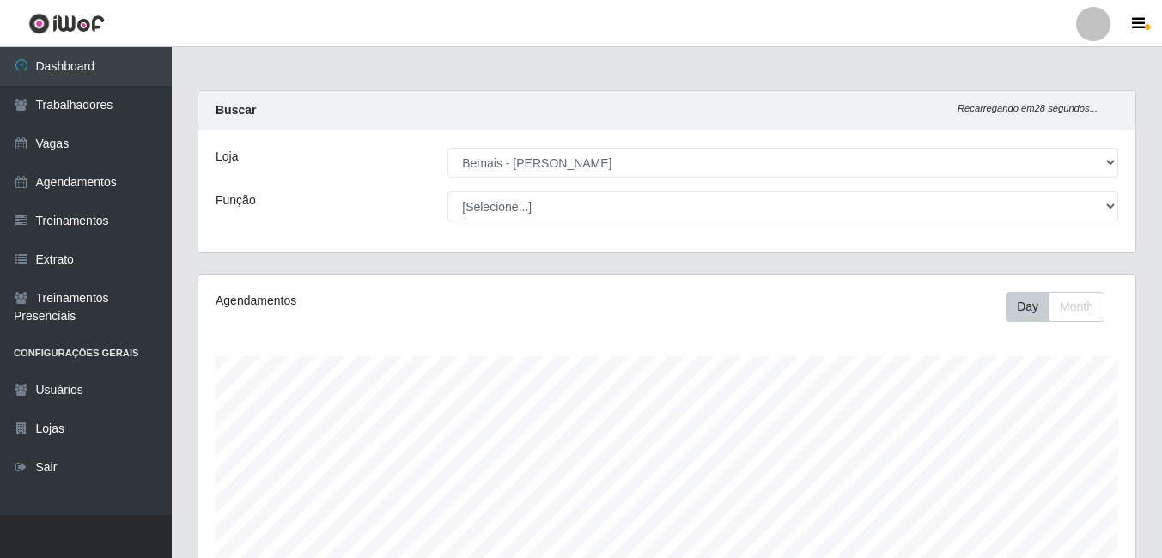
select select "230"
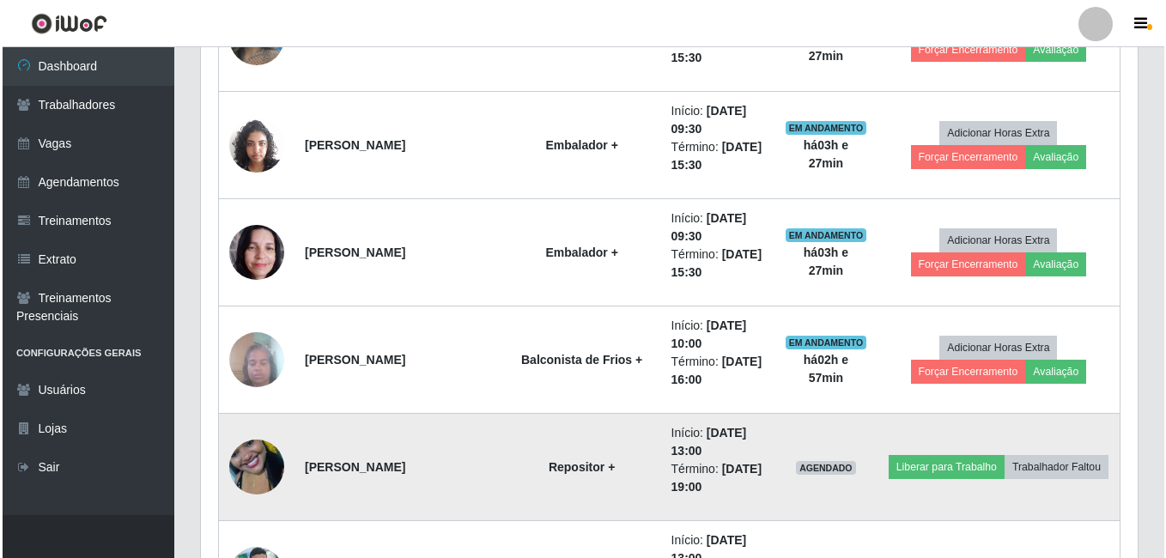
scroll to position [1565, 0]
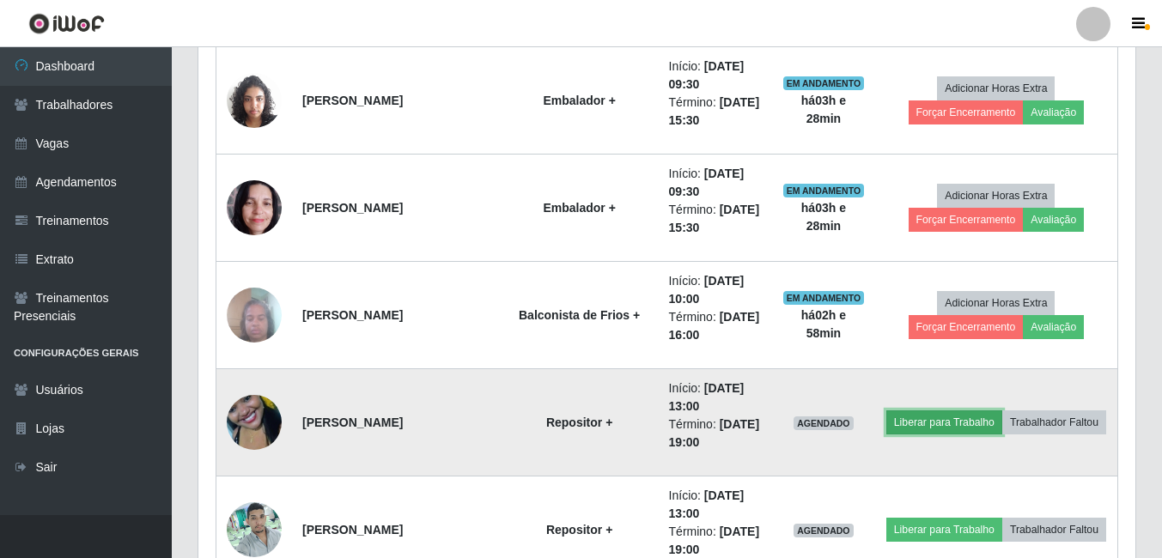
click at [994, 411] on button "Liberar para Trabalho" at bounding box center [944, 423] width 116 height 24
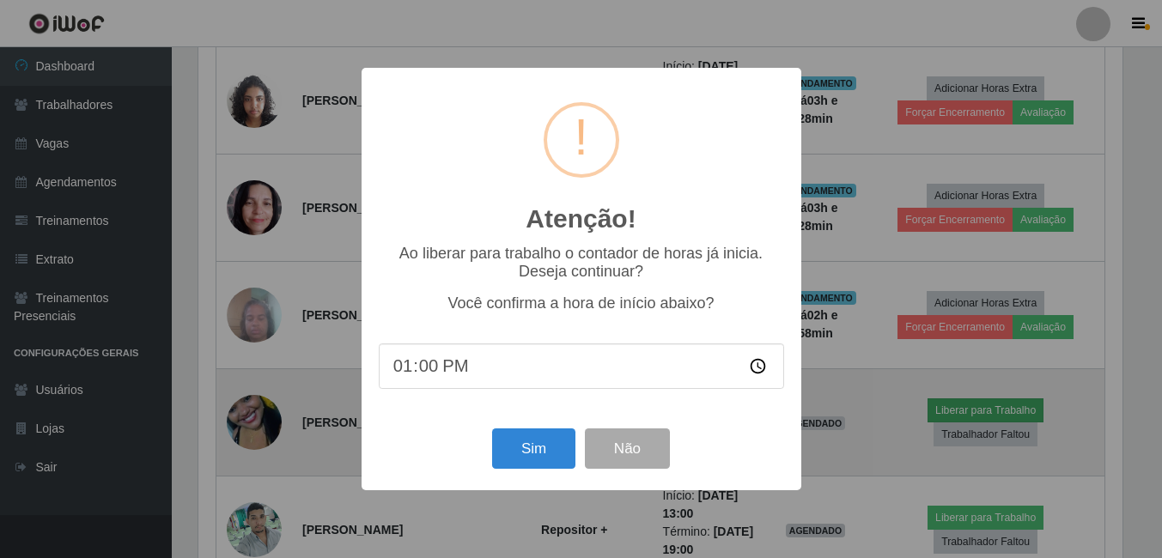
scroll to position [356, 928]
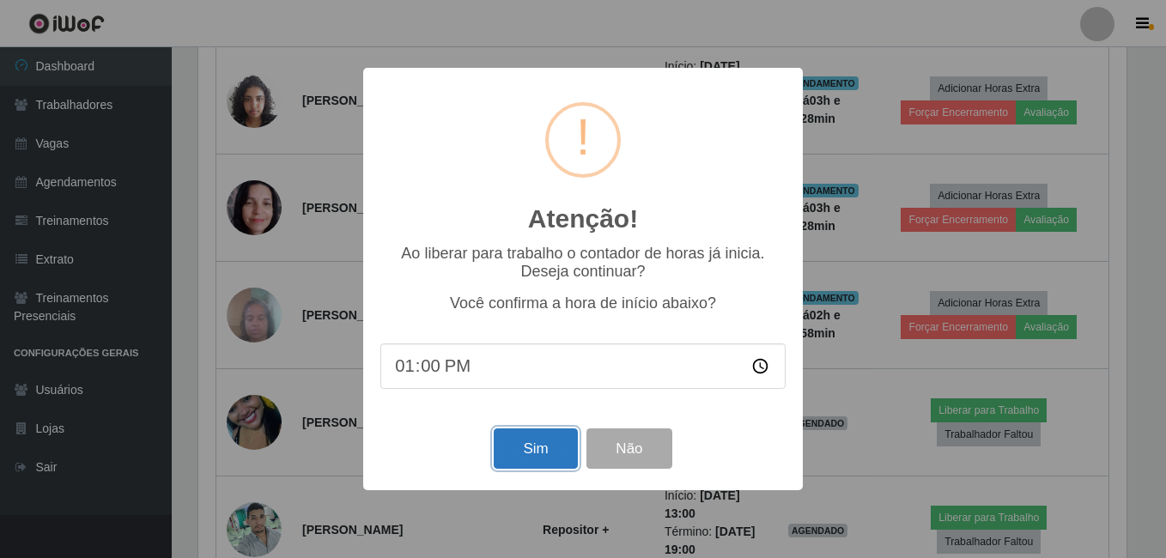
click at [538, 436] on button "Sim" at bounding box center [535, 449] width 83 height 40
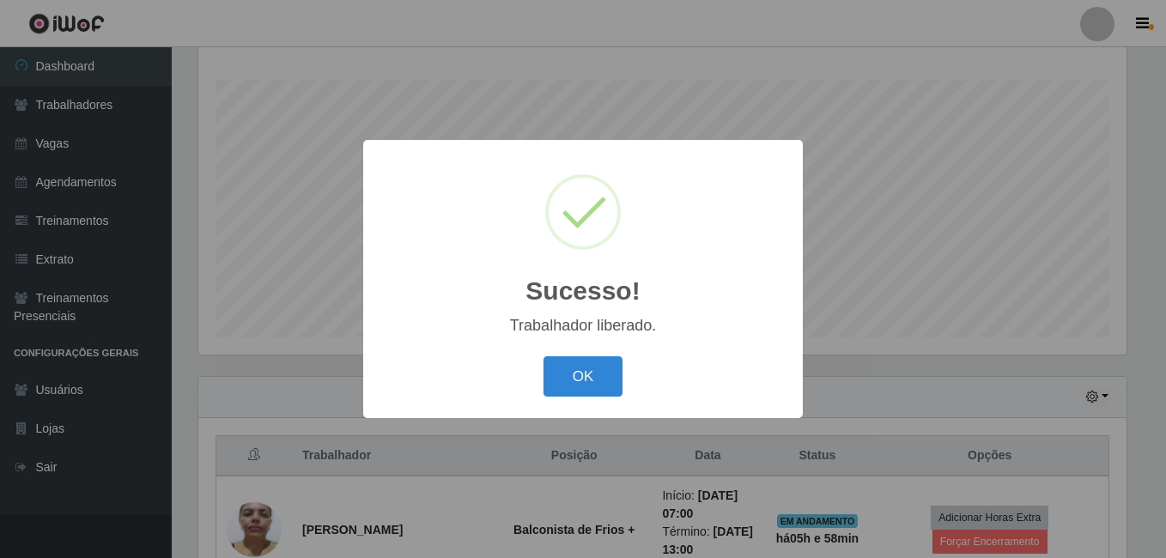
click at [544, 356] on button "OK" at bounding box center [584, 376] width 80 height 40
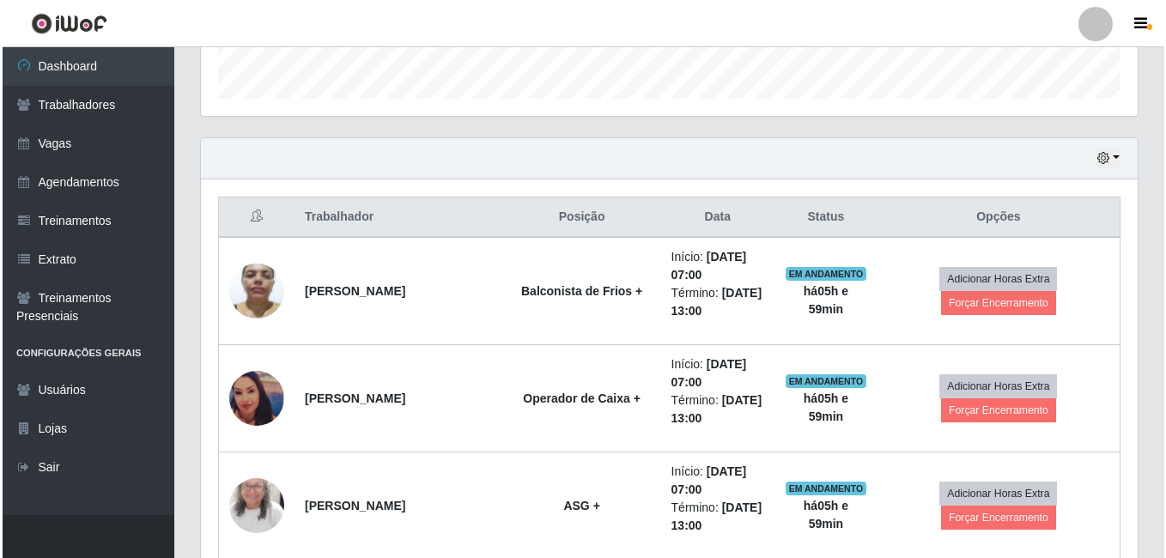
scroll to position [534, 0]
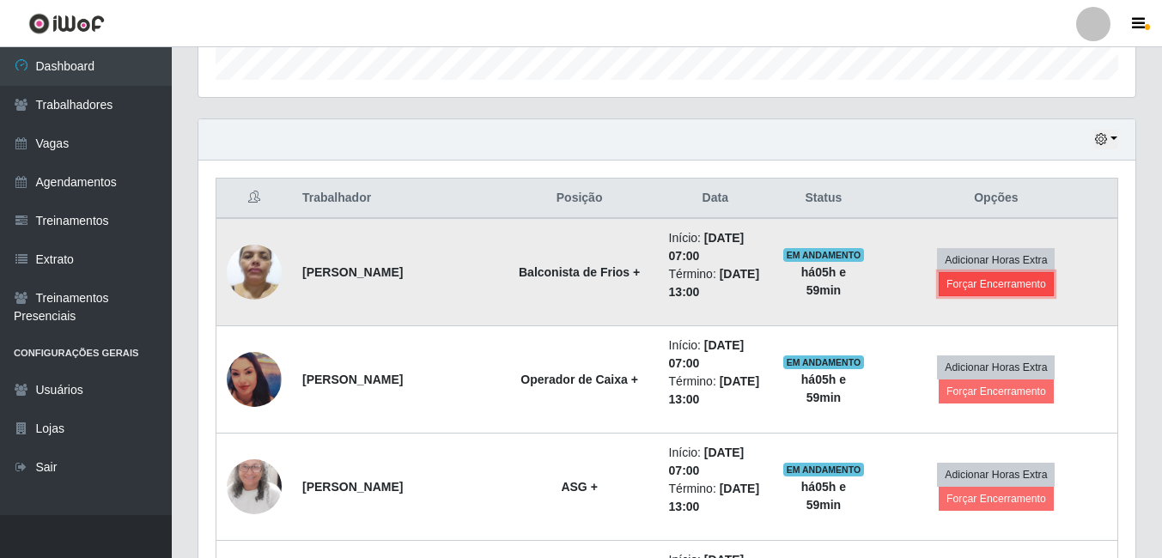
click at [1007, 286] on button "Forçar Encerramento" at bounding box center [996, 284] width 115 height 24
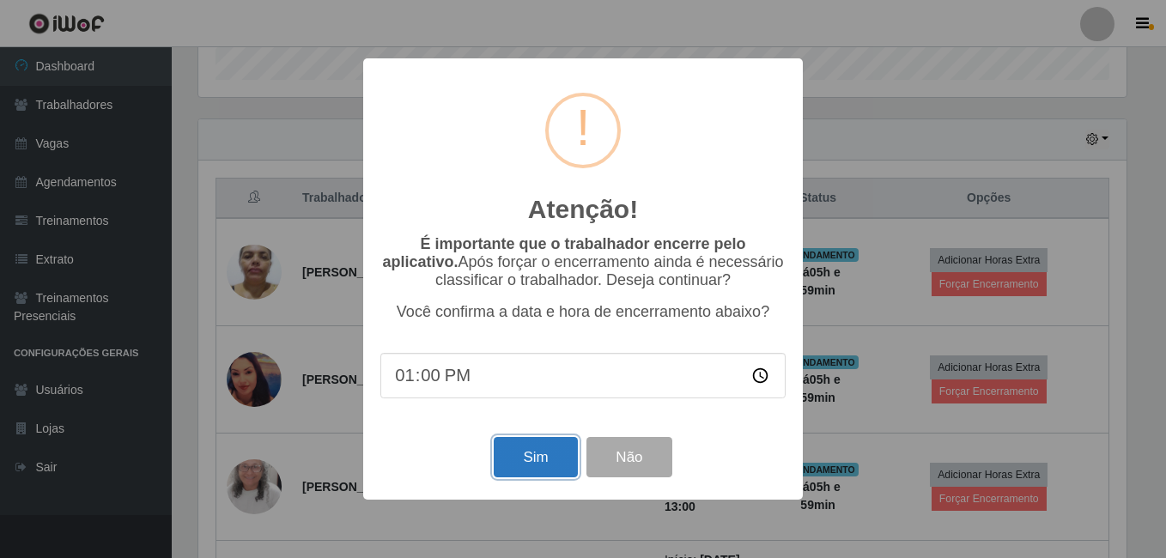
click at [525, 452] on button "Sim" at bounding box center [535, 457] width 83 height 40
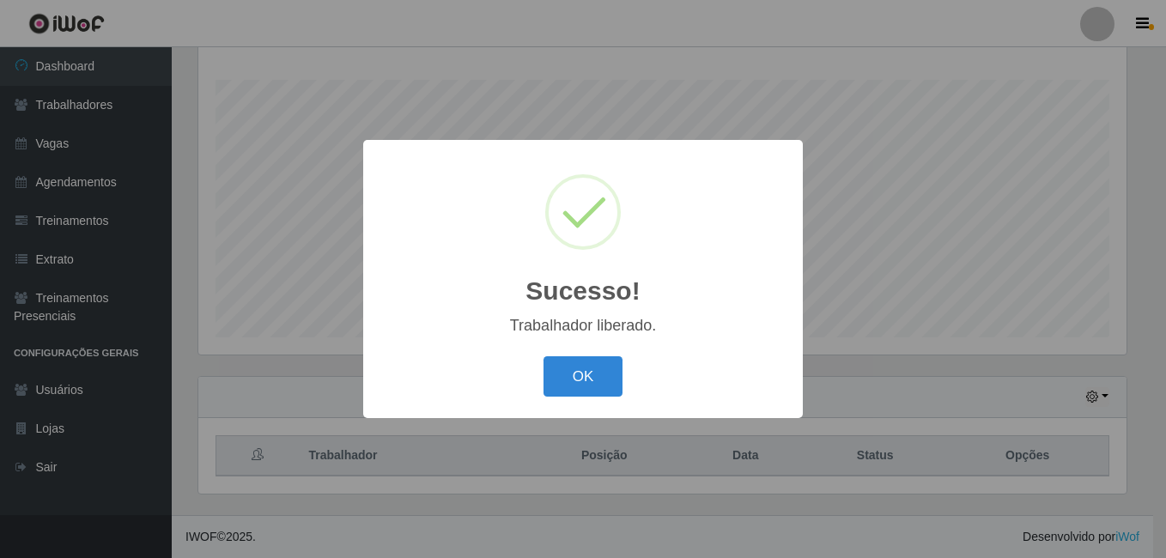
click at [544, 356] on button "OK" at bounding box center [584, 376] width 80 height 40
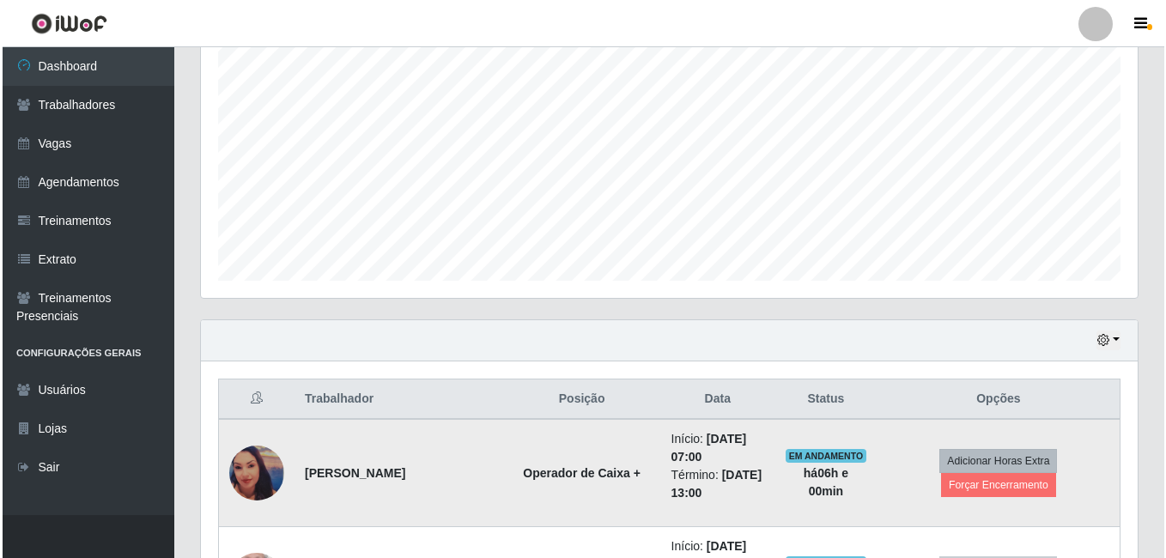
scroll to position [448, 0]
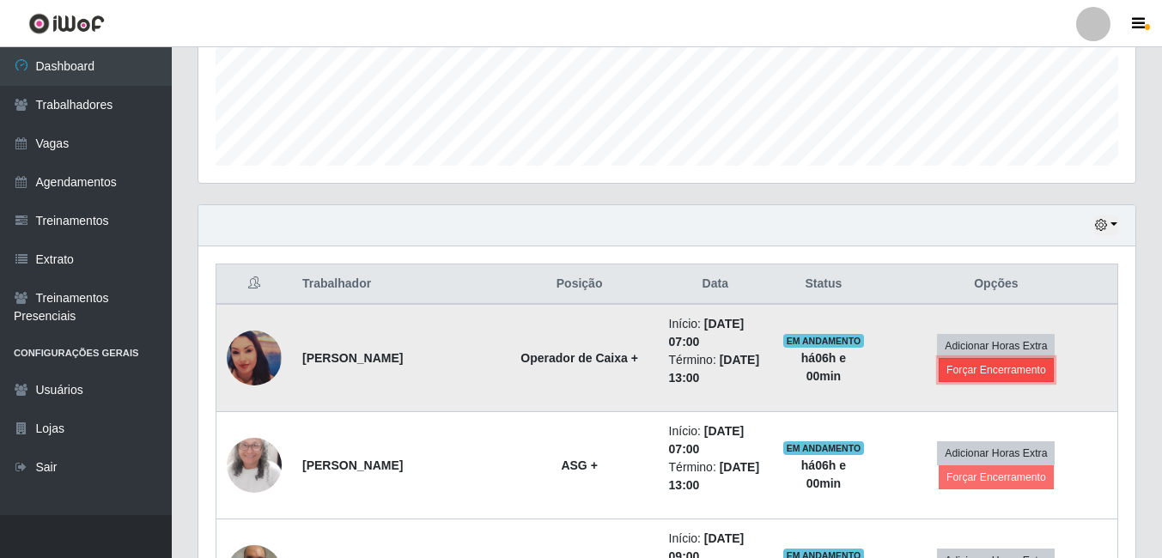
click at [989, 372] on button "Forçar Encerramento" at bounding box center [996, 370] width 115 height 24
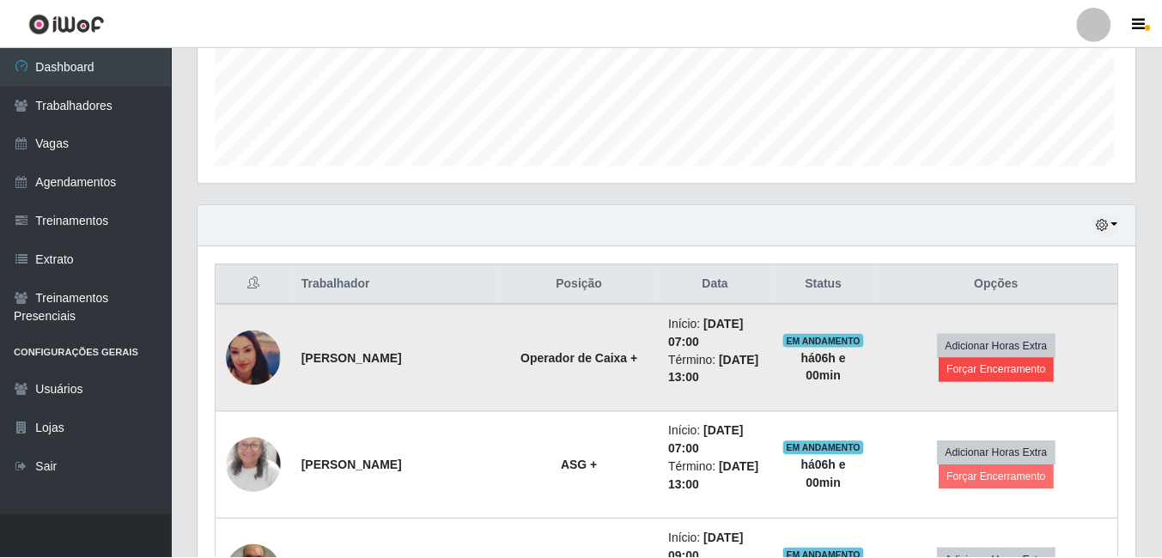
scroll to position [356, 928]
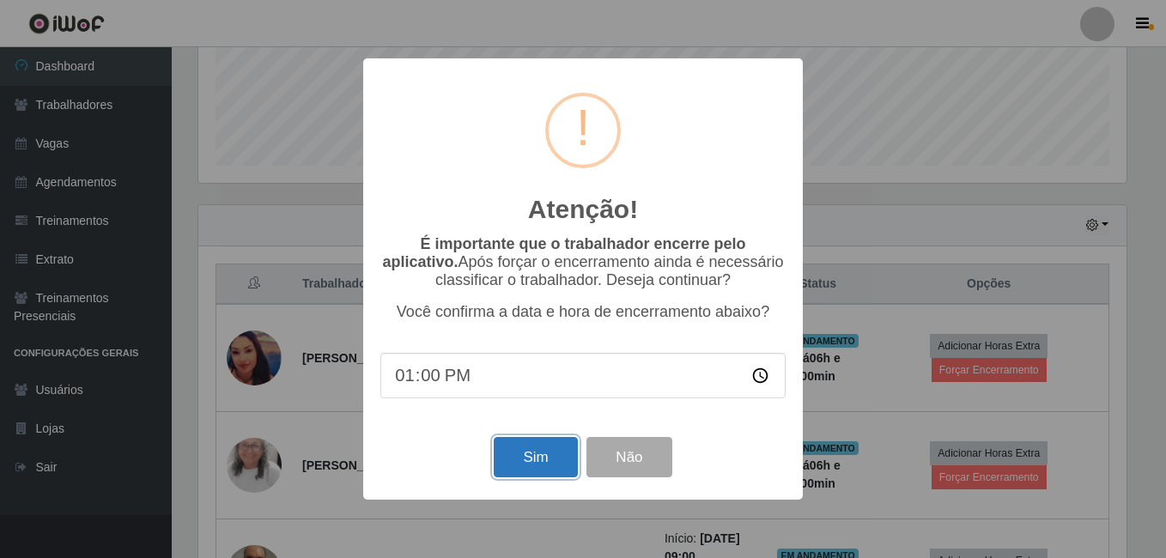
click at [539, 457] on button "Sim" at bounding box center [535, 457] width 83 height 40
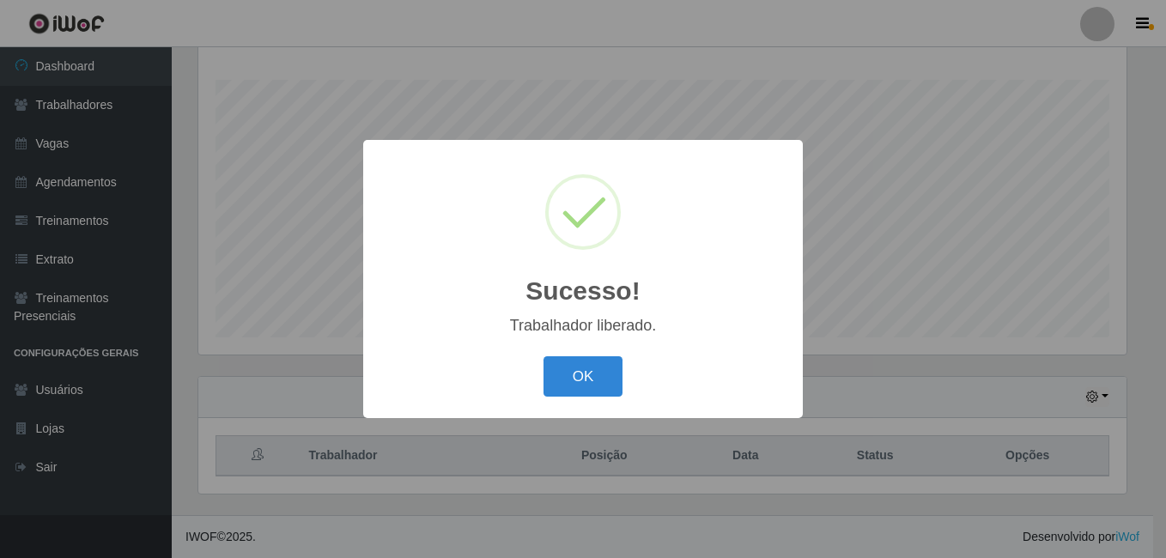
click at [544, 356] on button "OK" at bounding box center [584, 376] width 80 height 40
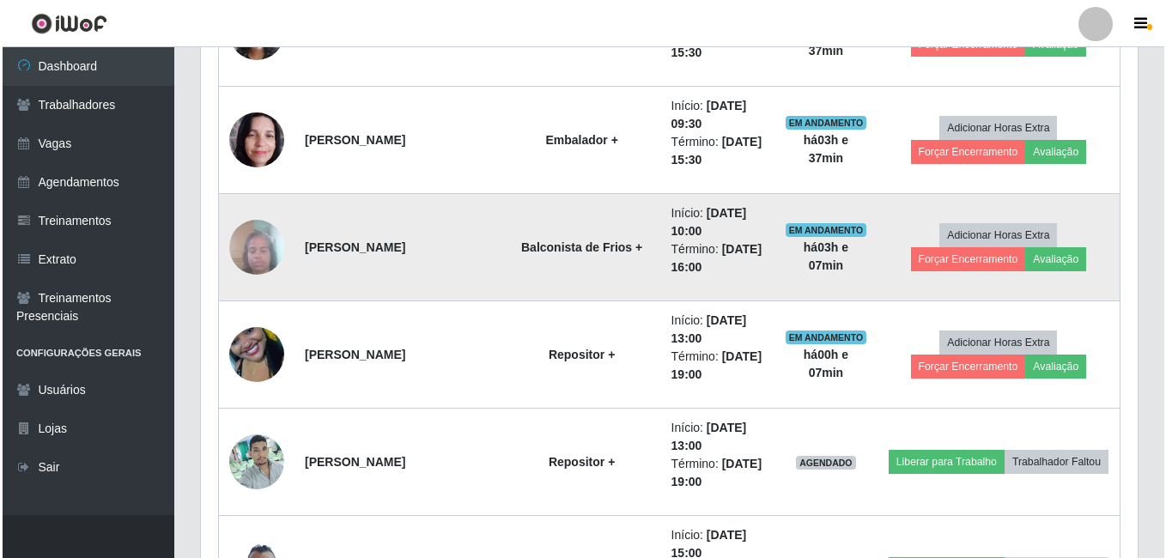
scroll to position [1565, 0]
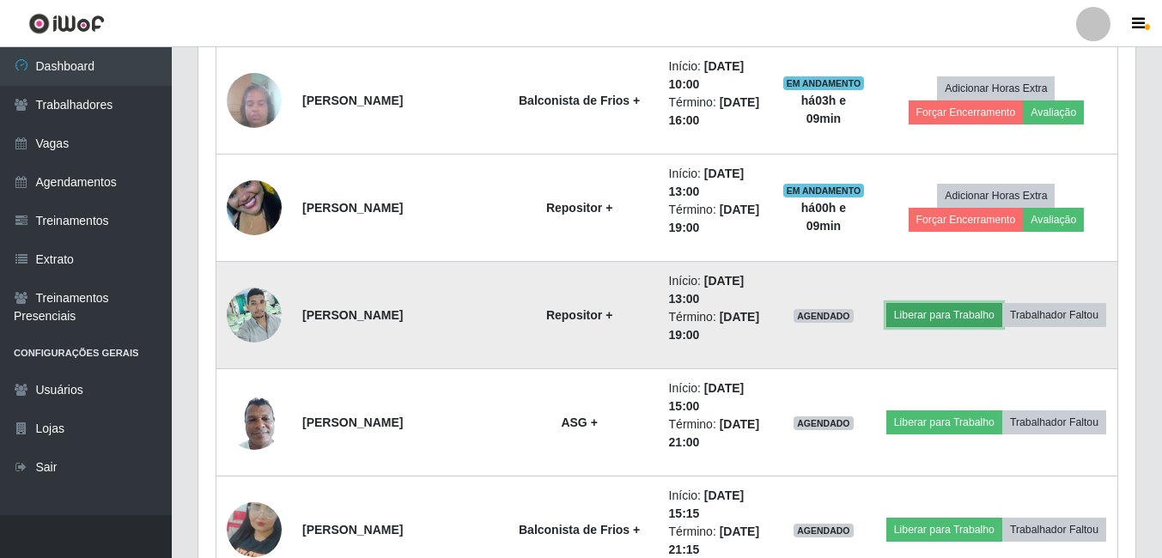
click at [1002, 305] on button "Liberar para Trabalho" at bounding box center [944, 315] width 116 height 24
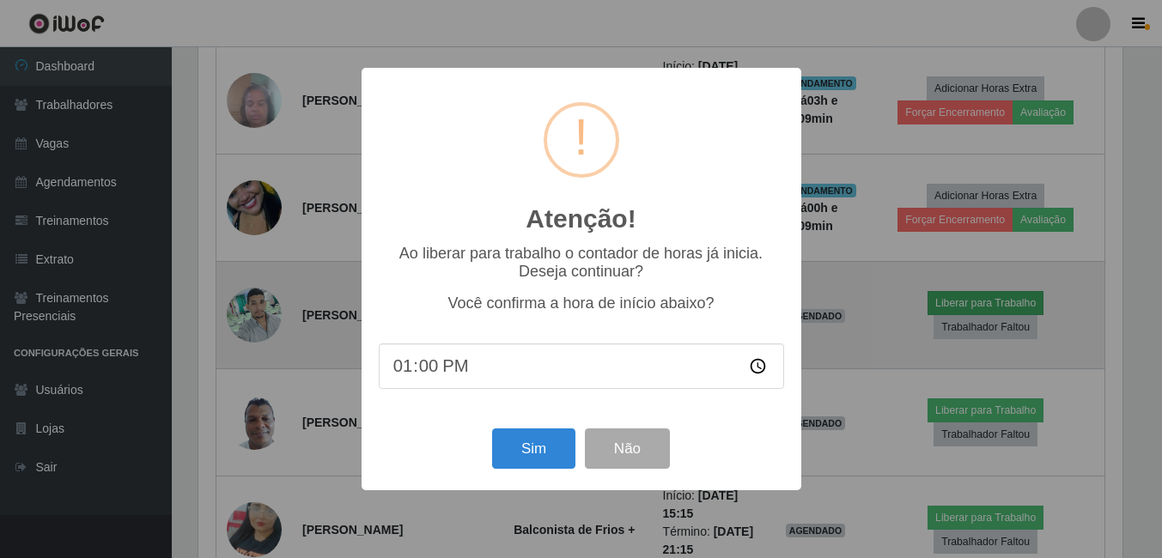
scroll to position [356, 928]
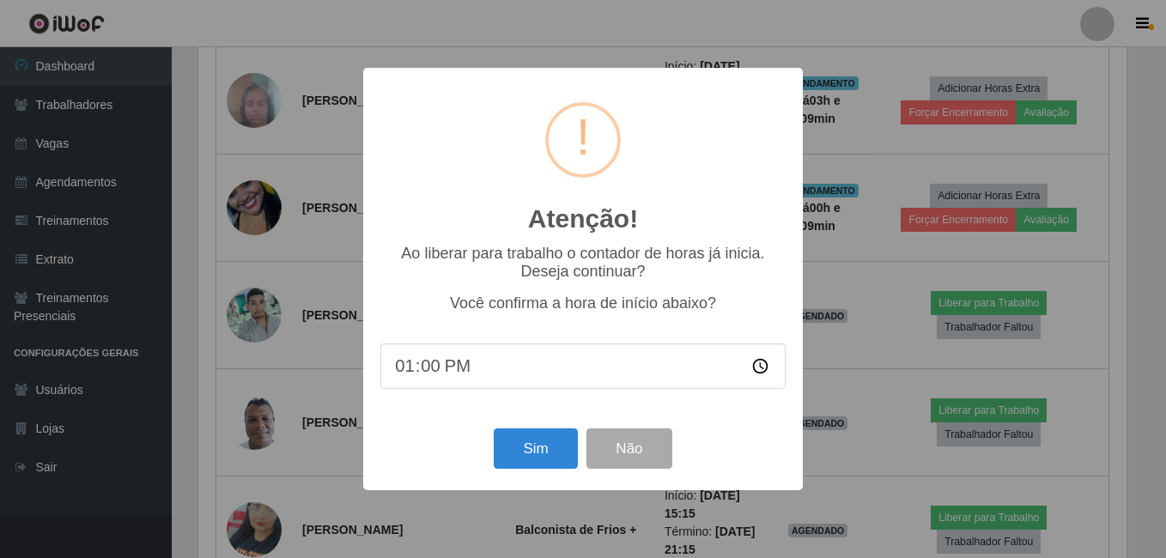
click at [424, 367] on input "13:00" at bounding box center [583, 367] width 405 height 46
type input "13:08"
click at [533, 453] on button "Sim" at bounding box center [535, 449] width 83 height 40
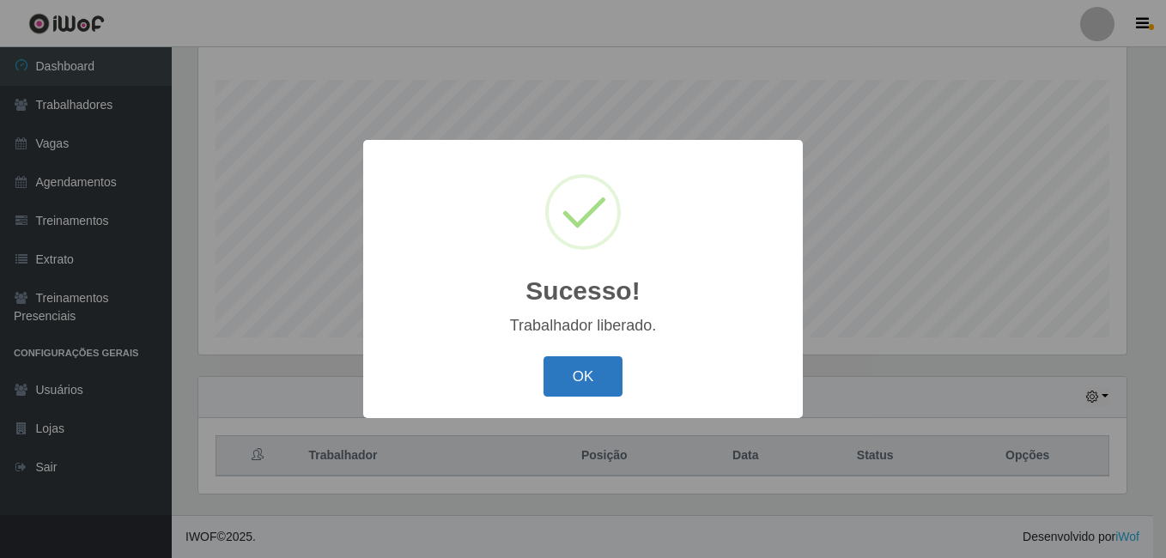
click at [575, 374] on button "OK" at bounding box center [584, 376] width 80 height 40
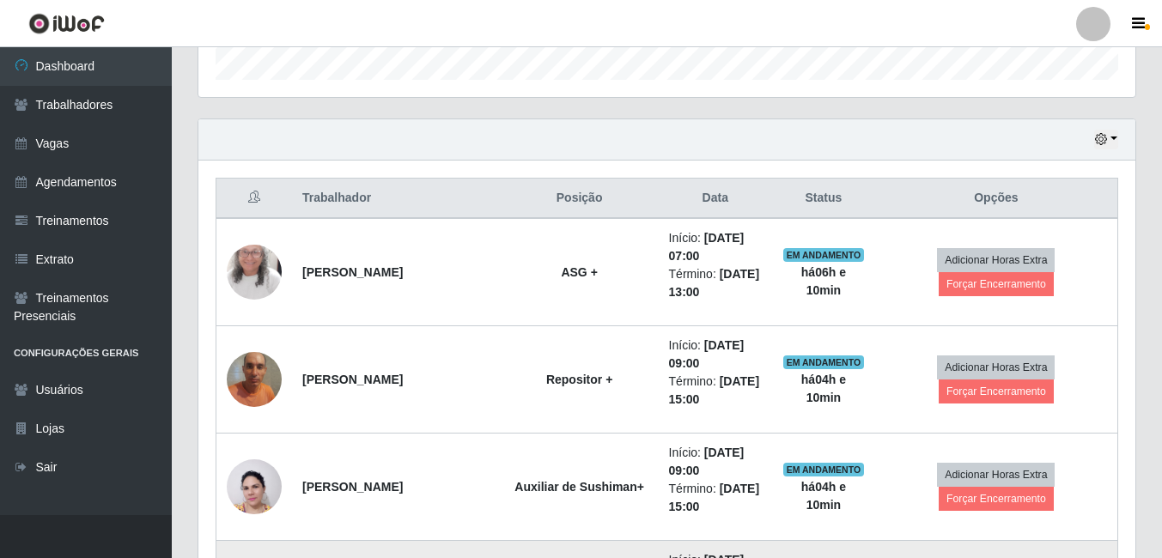
scroll to position [448, 0]
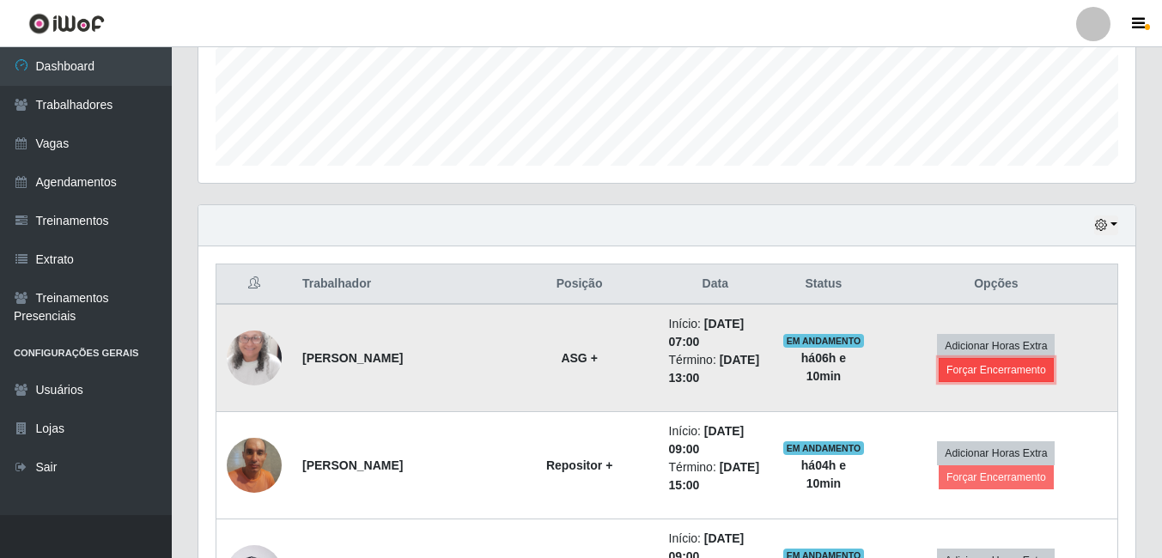
click at [973, 368] on button "Forçar Encerramento" at bounding box center [996, 370] width 115 height 24
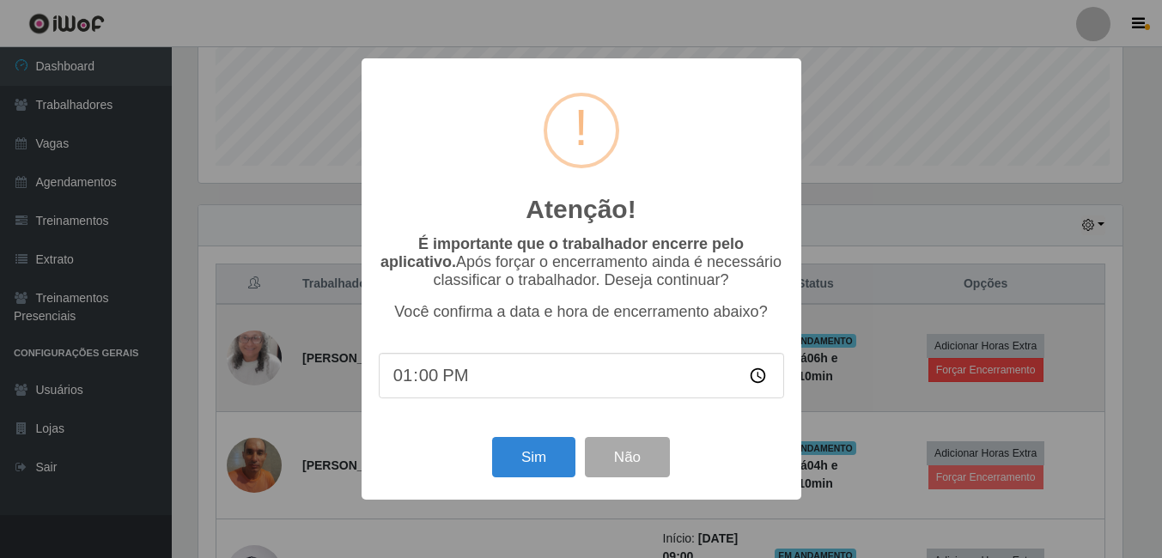
scroll to position [356, 928]
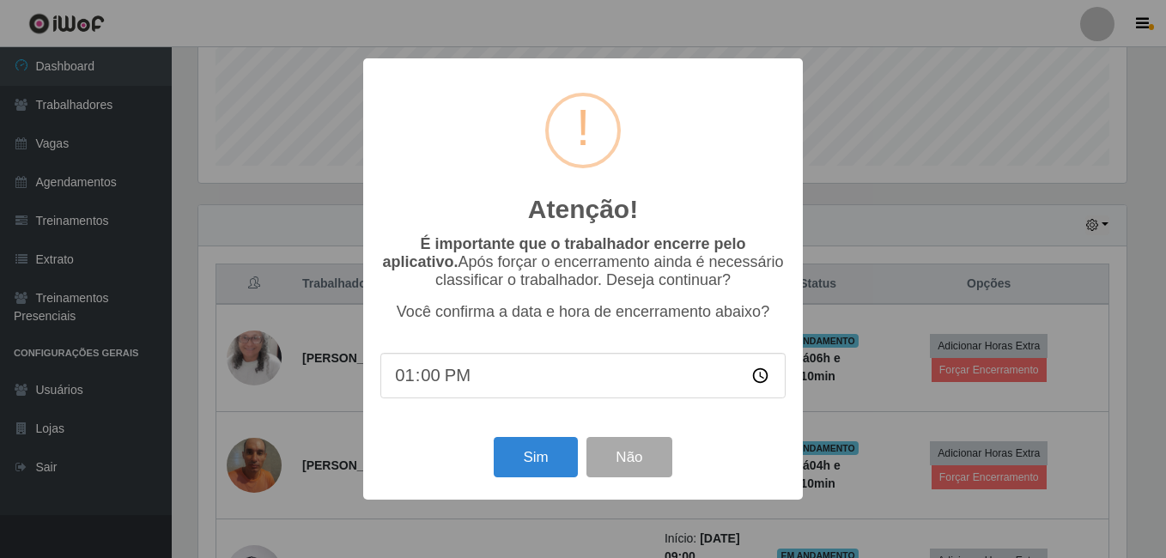
click at [430, 384] on input "13:00" at bounding box center [583, 376] width 405 height 46
type input "13:10"
click at [533, 463] on button "Sim" at bounding box center [535, 457] width 83 height 40
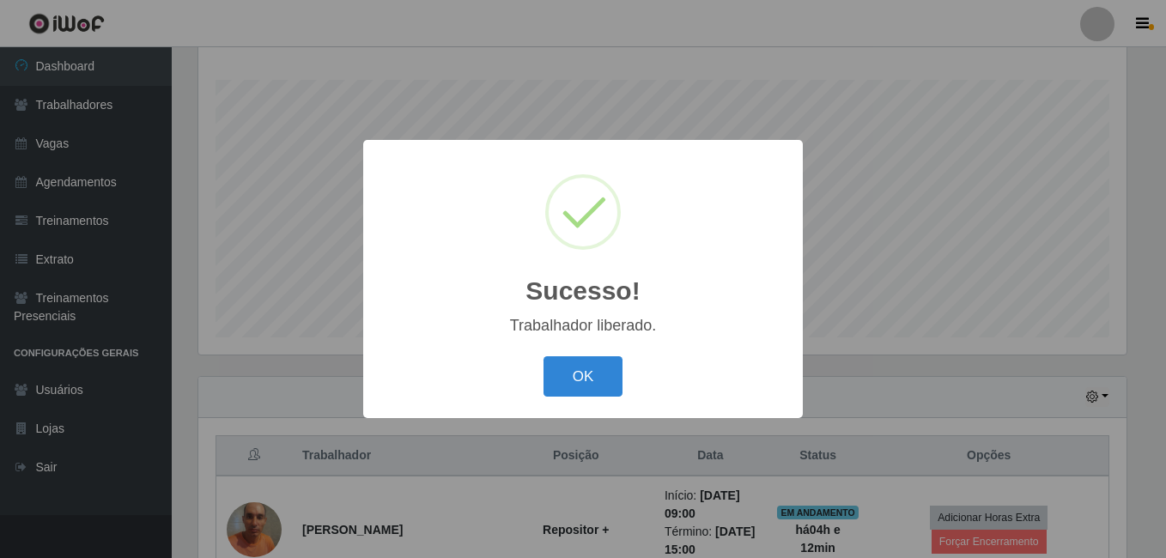
click at [544, 356] on button "OK" at bounding box center [584, 376] width 80 height 40
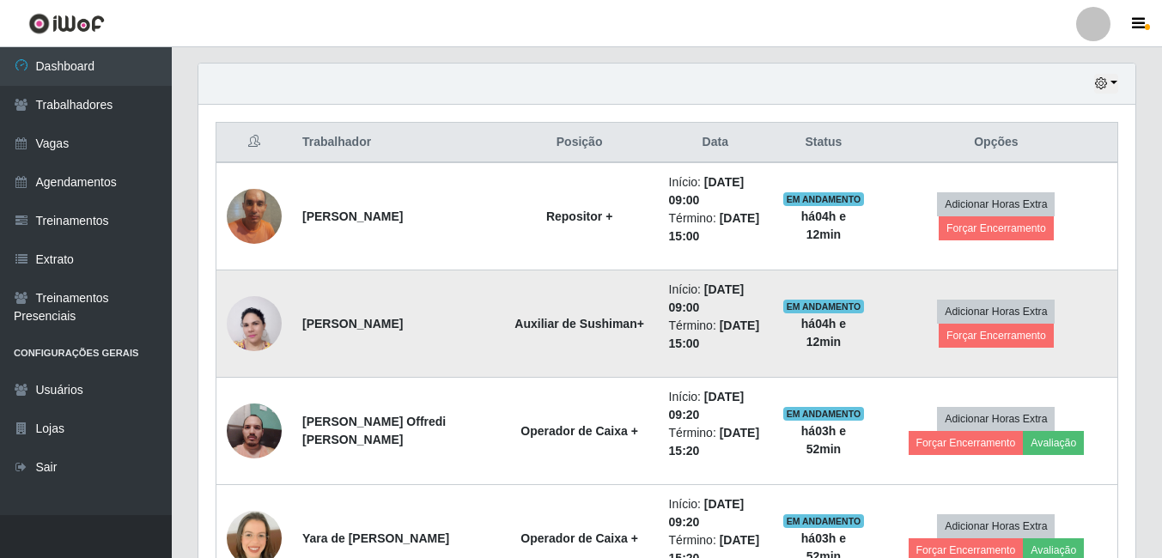
scroll to position [620, 0]
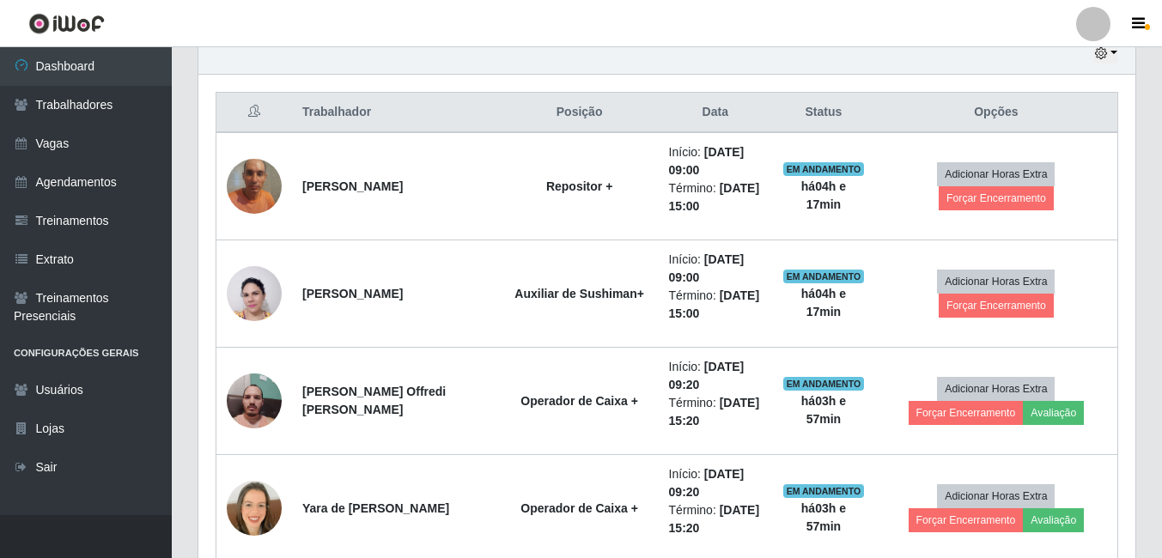
drag, startPoint x: 571, startPoint y: 381, endPoint x: 1169, endPoint y: -64, distance: 744.7
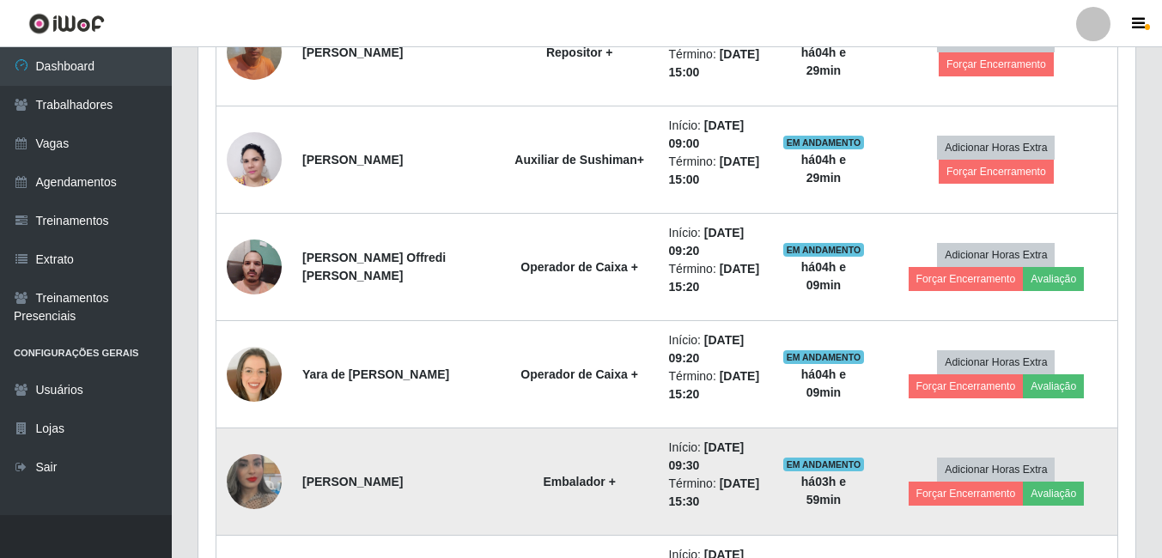
scroll to position [792, 0]
